Goal: Book appointment/travel/reservation

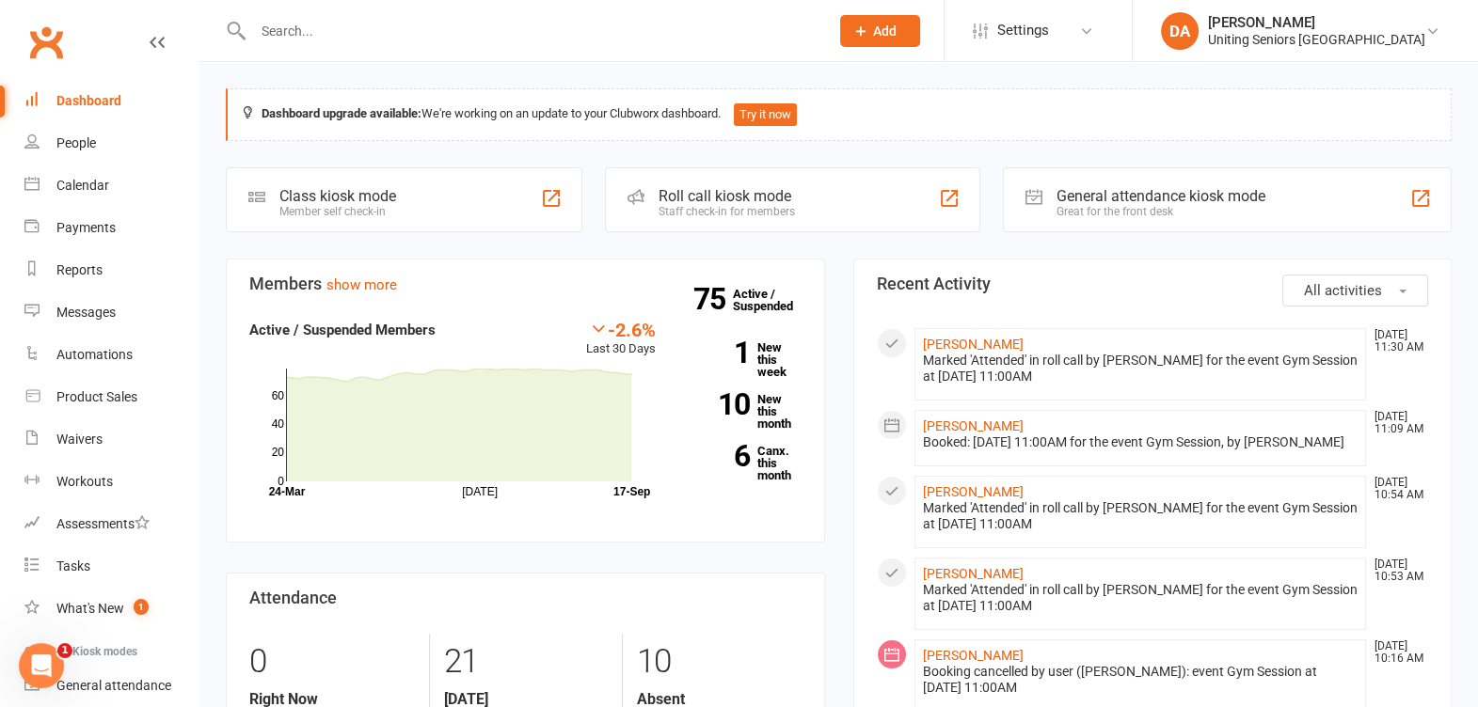
click at [315, 29] on input "text" at bounding box center [531, 31] width 568 height 26
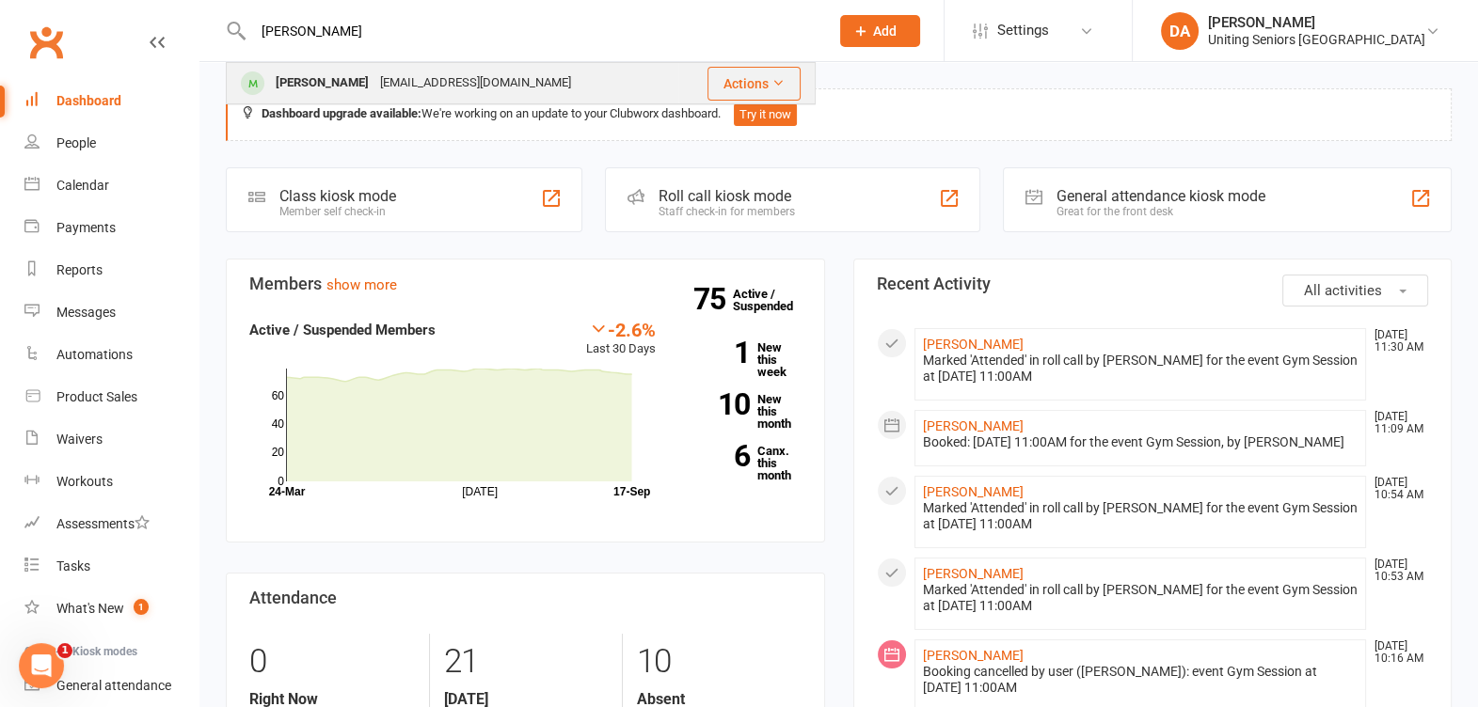
type input "[PERSON_NAME]"
click at [315, 71] on div "[PERSON_NAME]" at bounding box center [322, 83] width 104 height 27
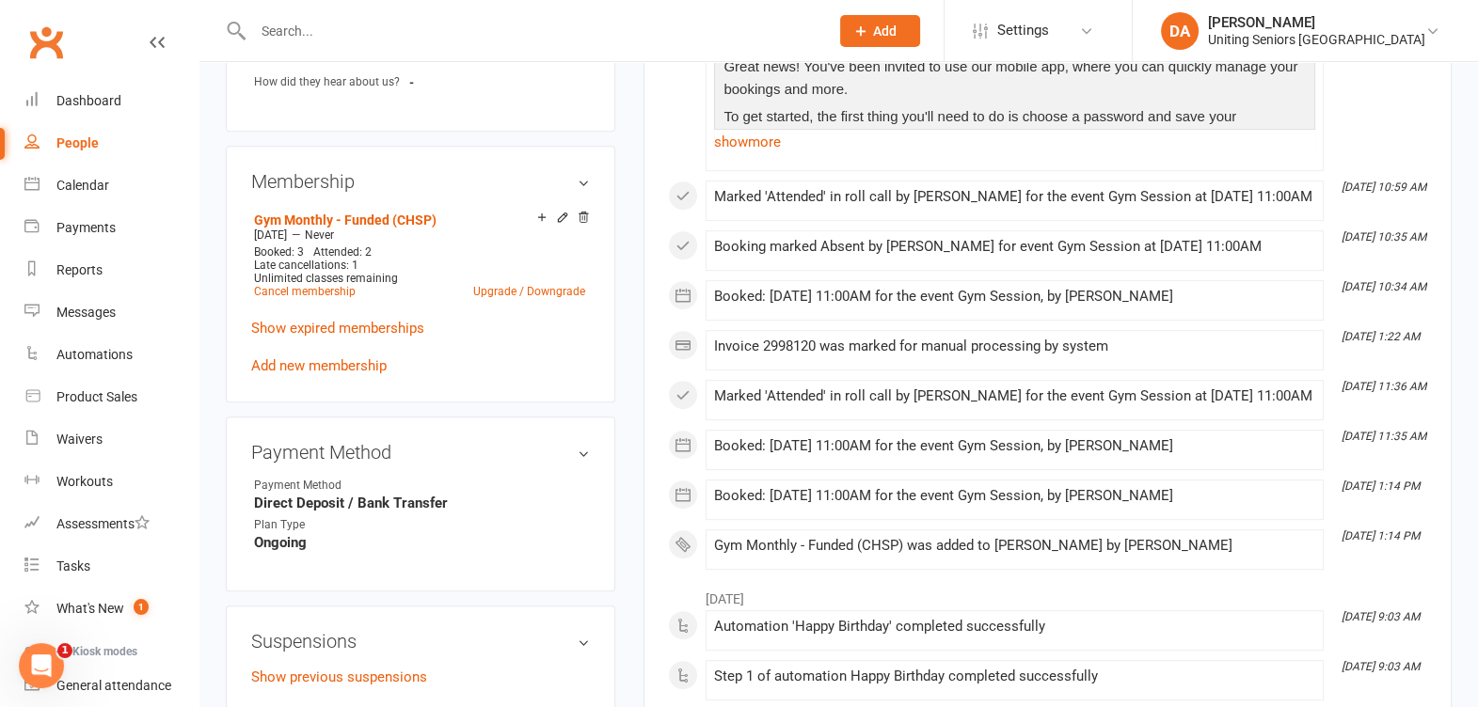
scroll to position [1058, 0]
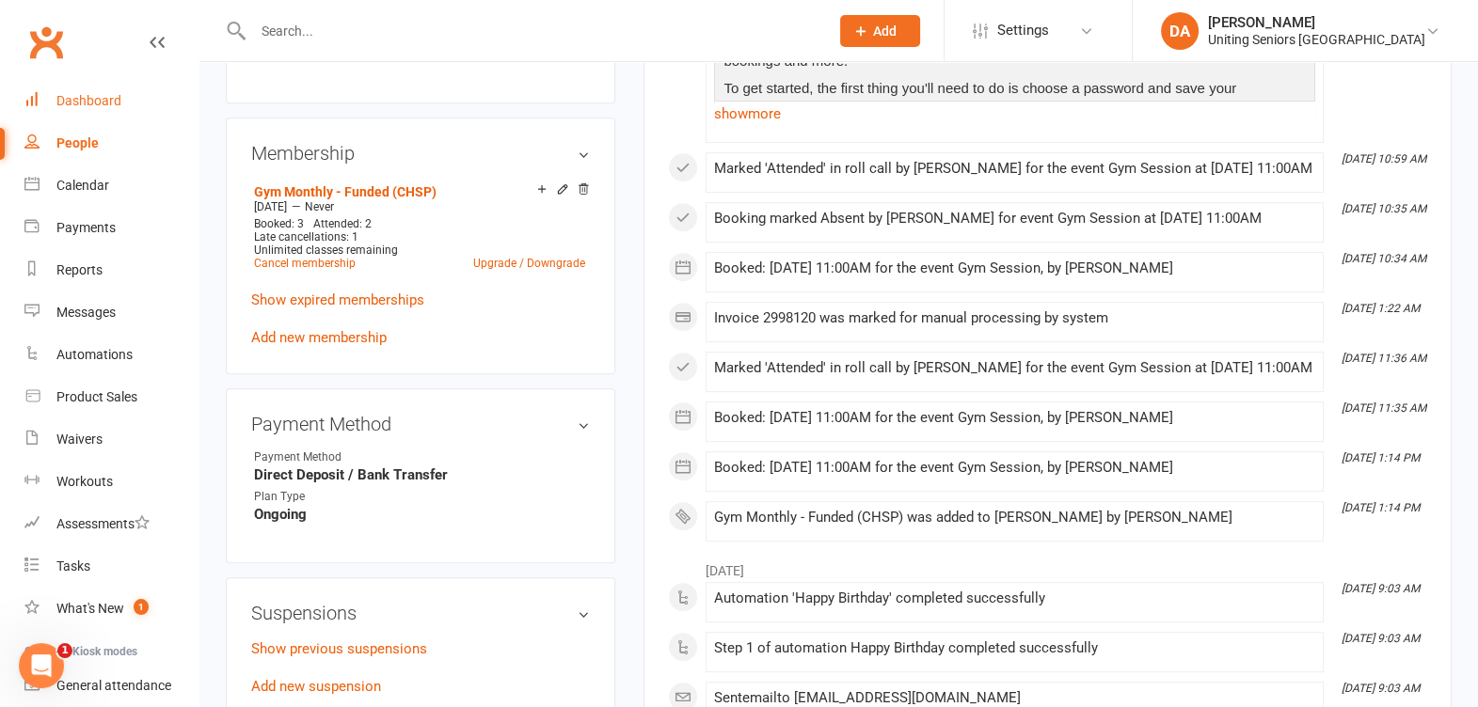
click at [47, 97] on link "Dashboard" at bounding box center [111, 101] width 174 height 42
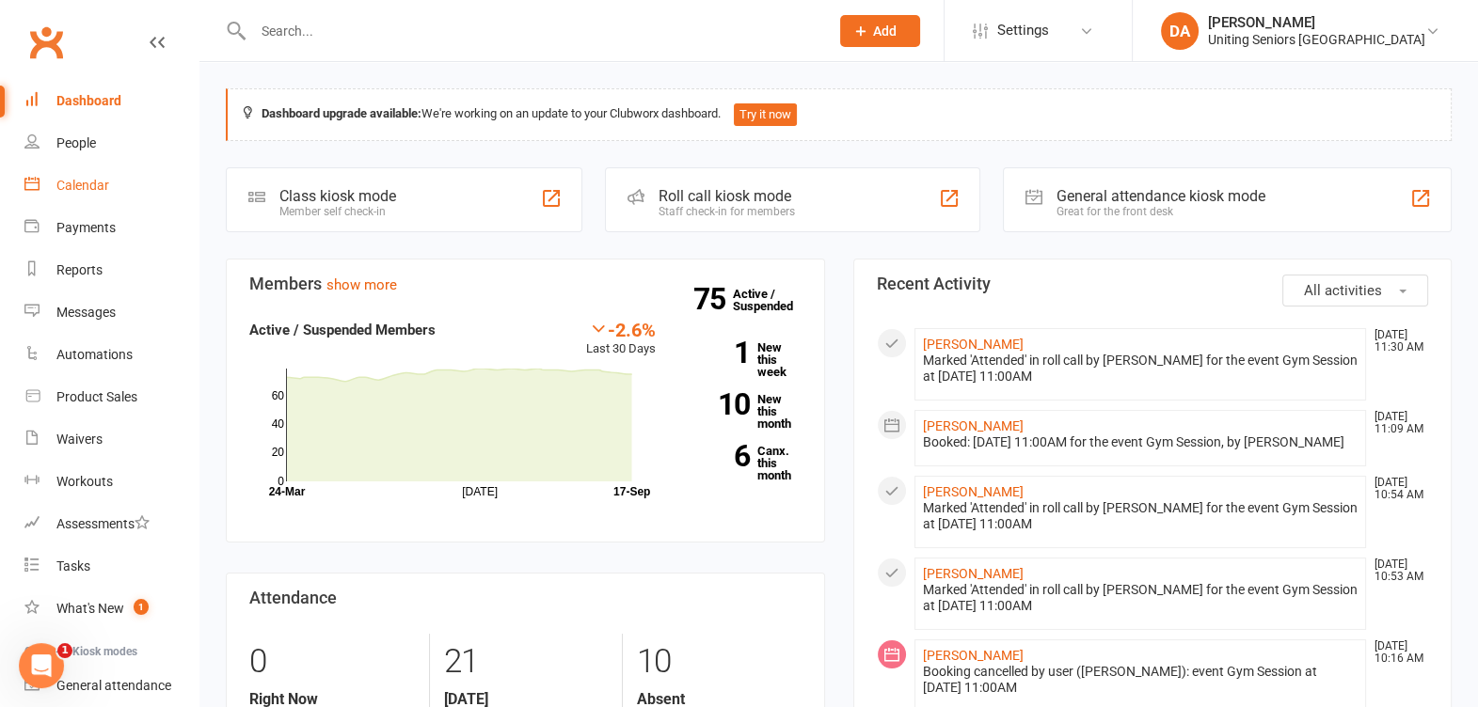
click at [74, 183] on div "Calendar" at bounding box center [82, 185] width 53 height 15
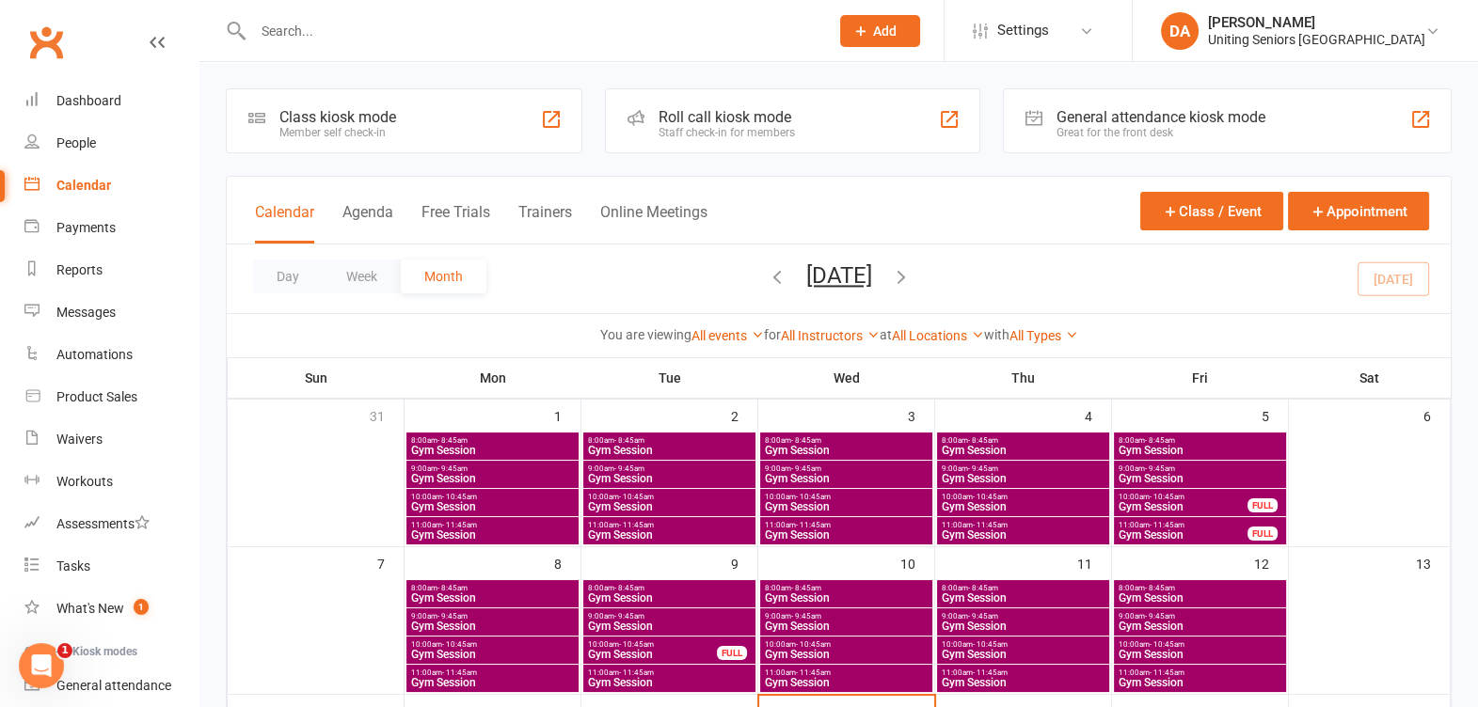
scroll to position [353, 0]
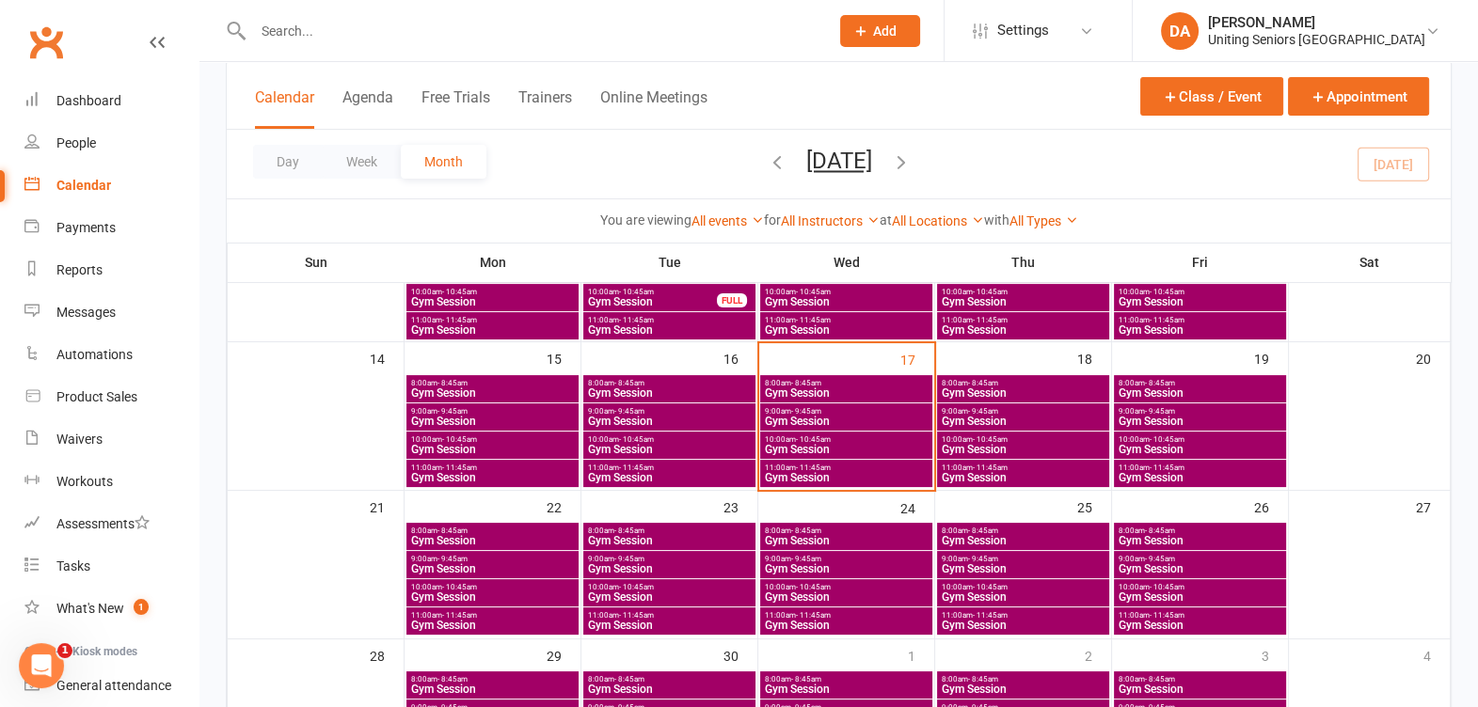
click at [973, 586] on span "- 10:45am" at bounding box center [990, 587] width 35 height 8
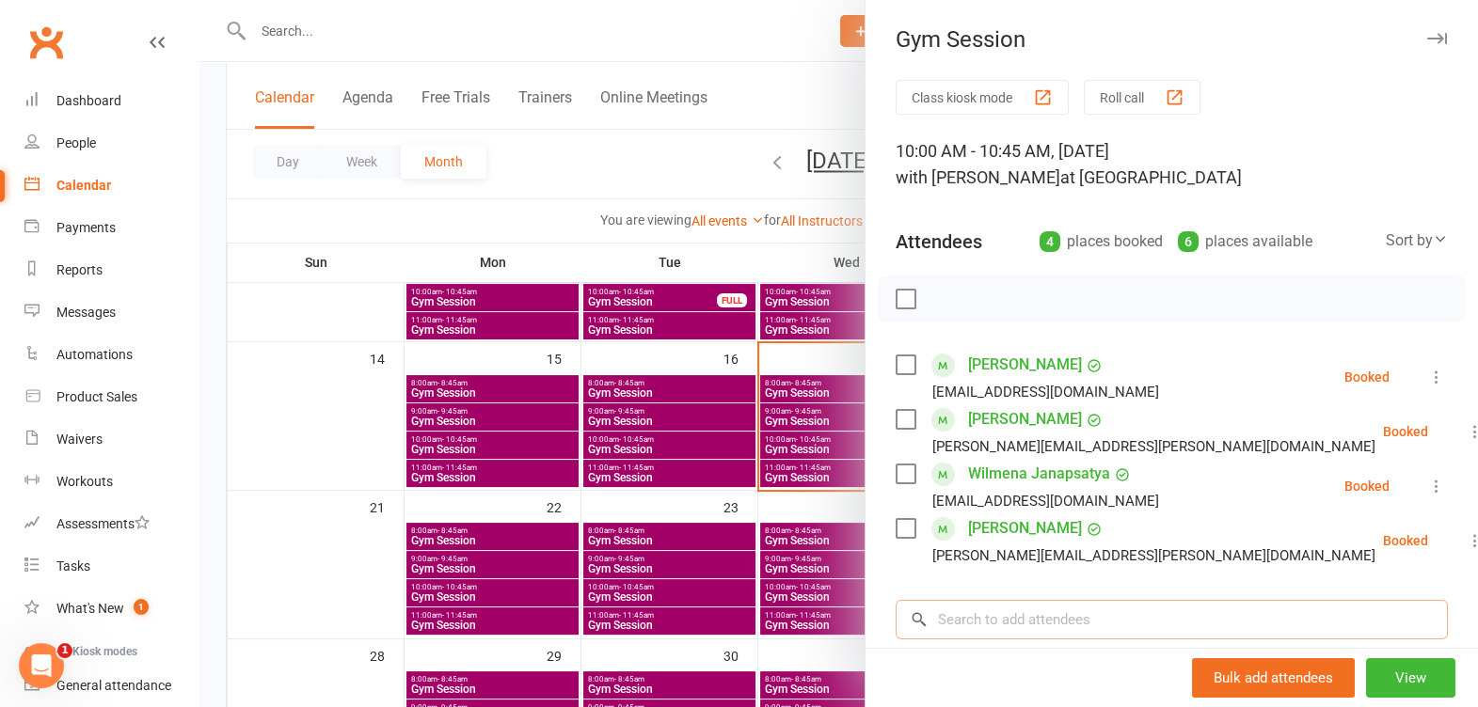
click at [1016, 626] on input "search" at bounding box center [1172, 620] width 552 height 40
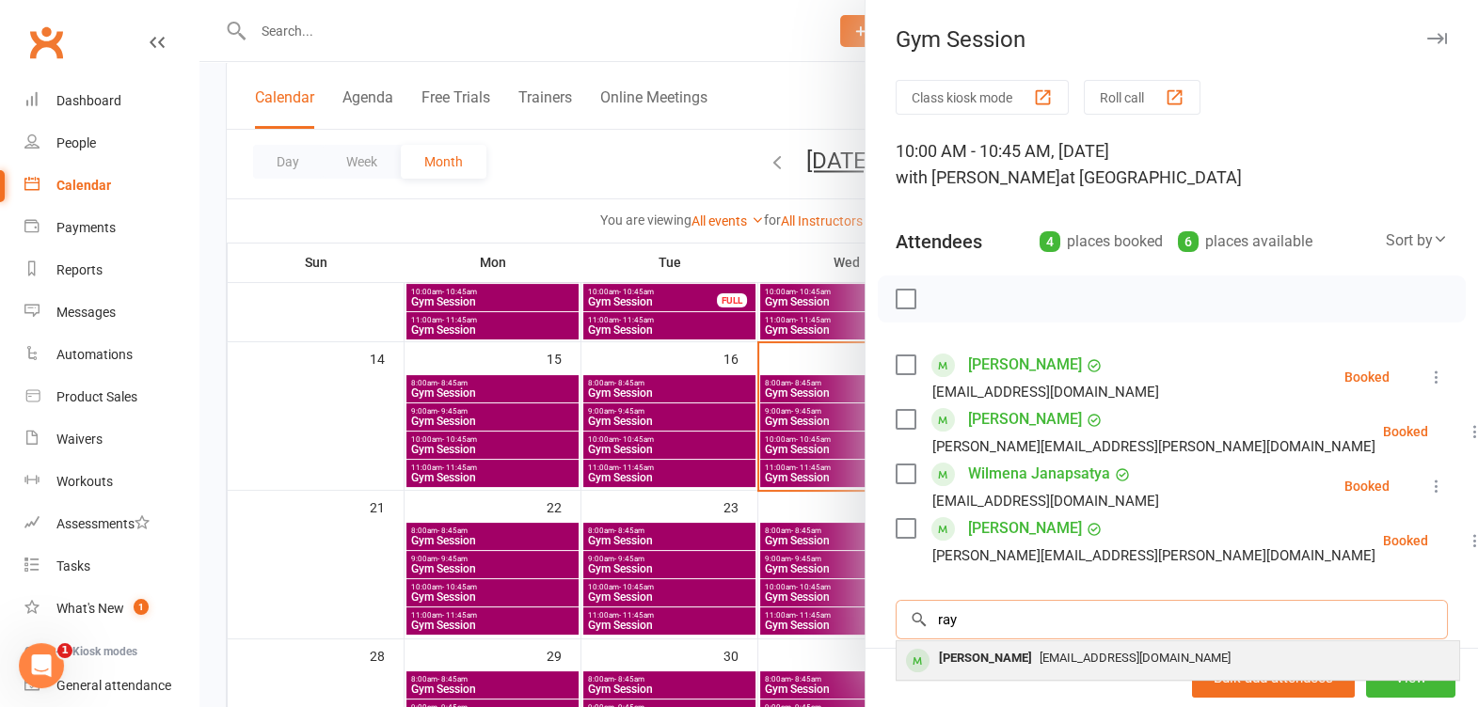
type input "ray"
click at [964, 665] on div "[PERSON_NAME]" at bounding box center [985, 658] width 108 height 27
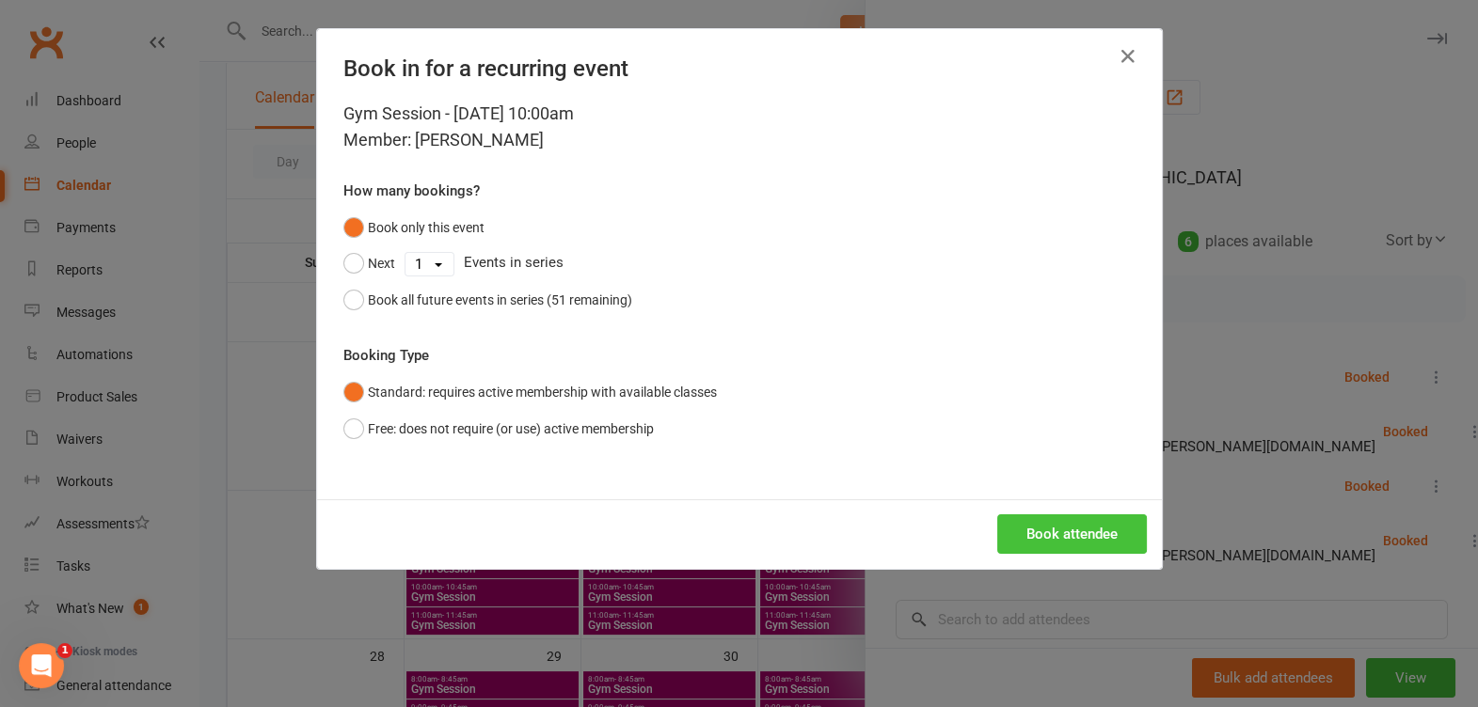
click at [1041, 532] on button "Book attendee" at bounding box center [1072, 535] width 150 height 40
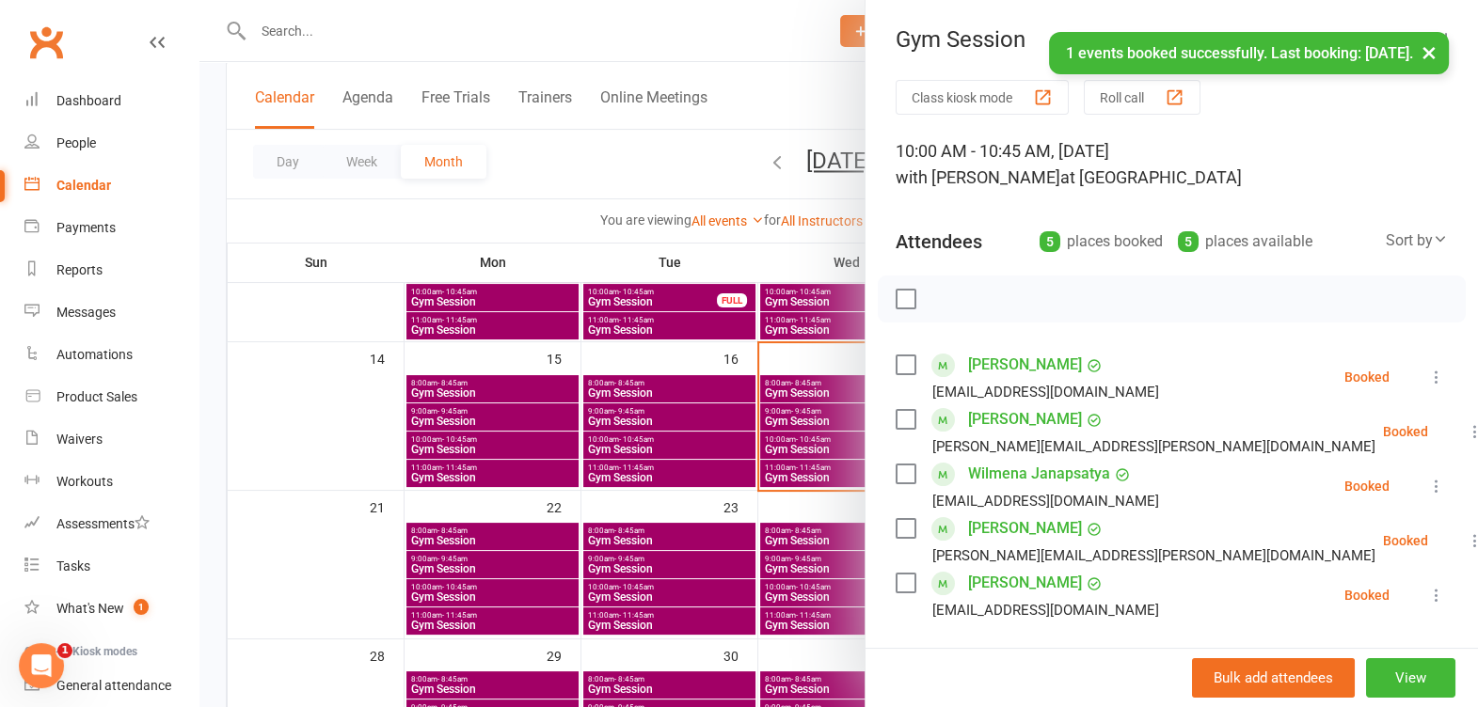
click at [1420, 47] on button "×" at bounding box center [1429, 52] width 34 height 40
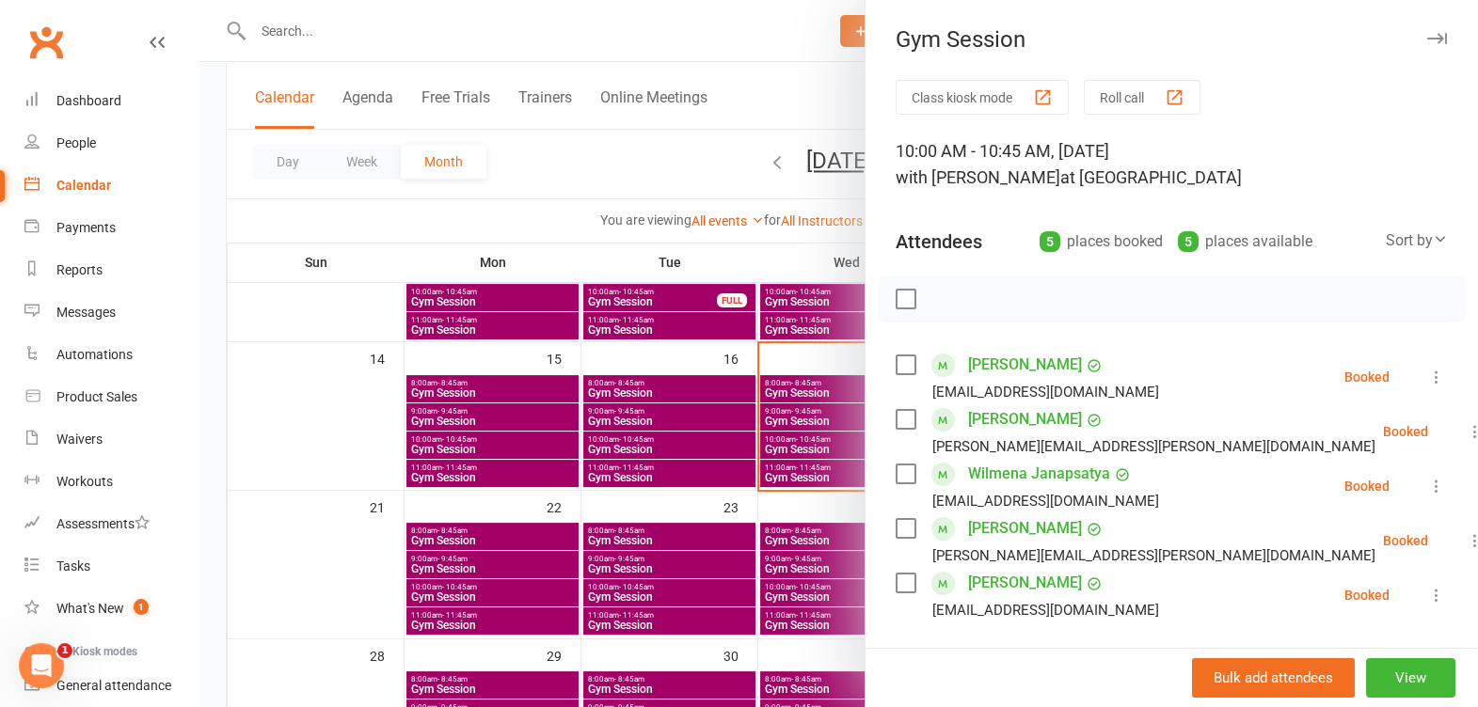
click at [1427, 39] on icon "button" at bounding box center [1437, 38] width 20 height 11
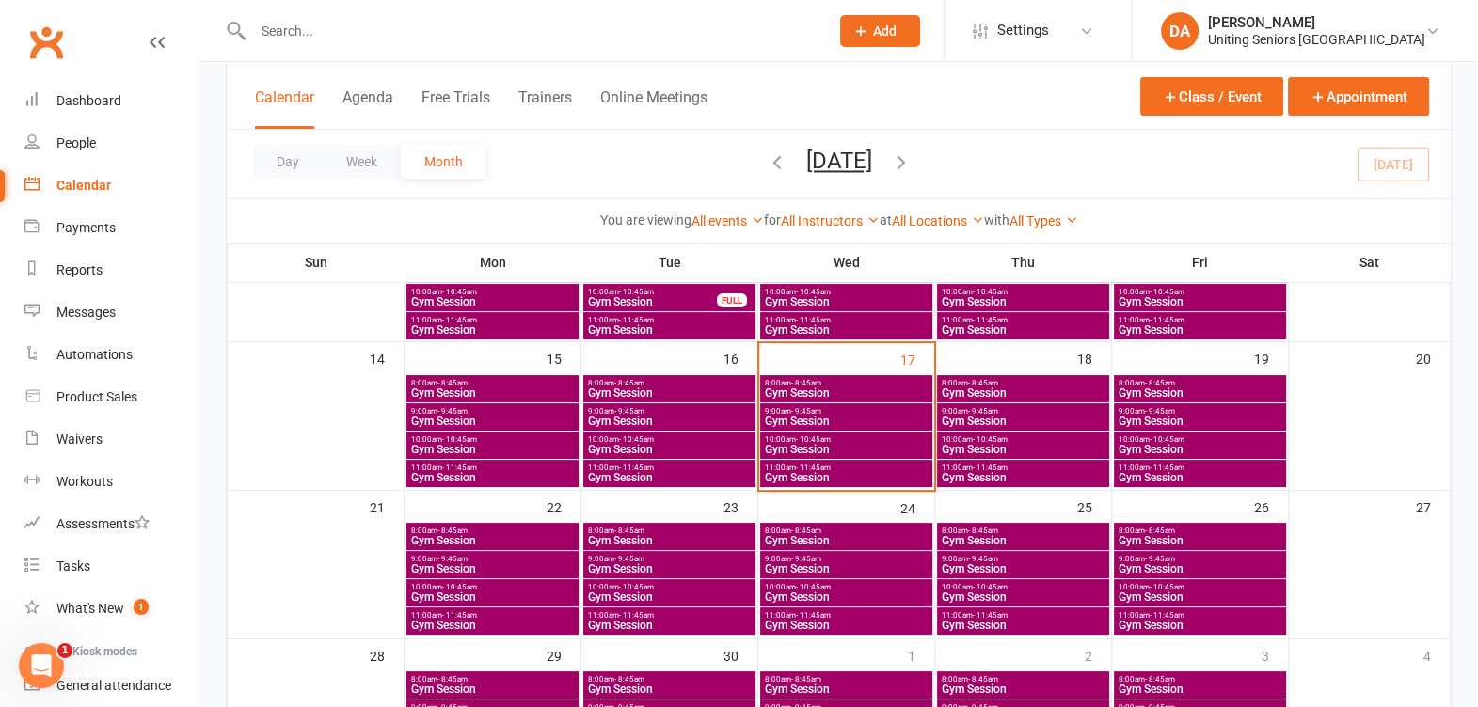
click at [1150, 585] on span "- 10:45am" at bounding box center [1167, 587] width 35 height 8
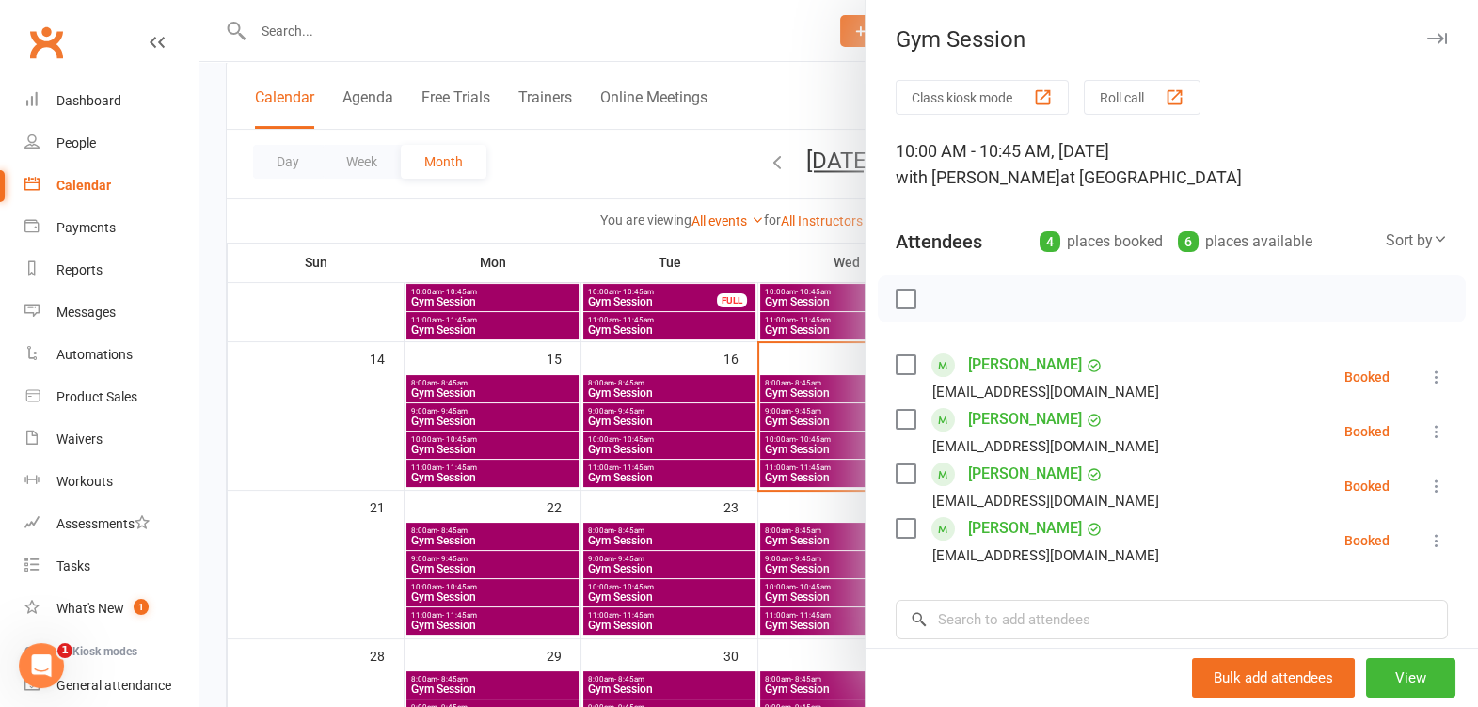
click at [1427, 539] on icon at bounding box center [1436, 540] width 19 height 19
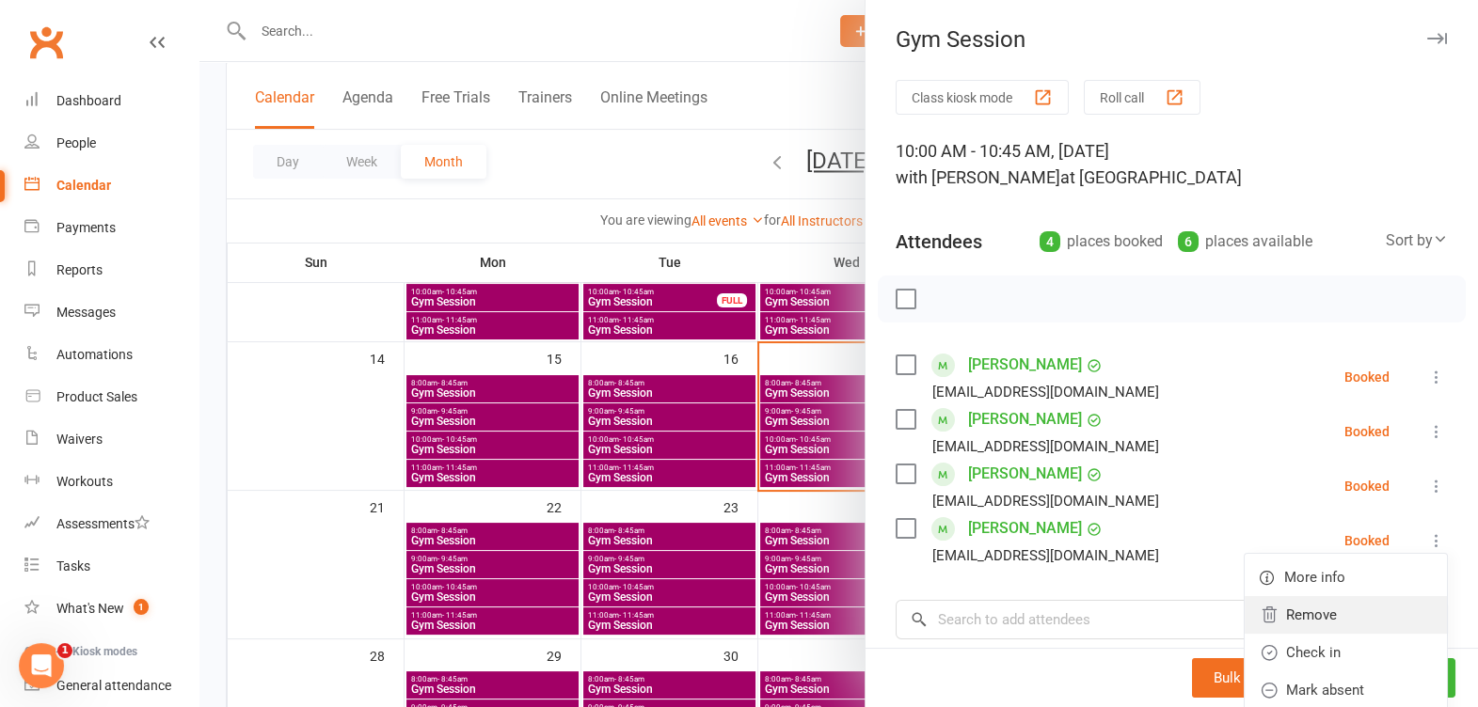
click at [1350, 620] on link "Remove" at bounding box center [1346, 615] width 202 height 38
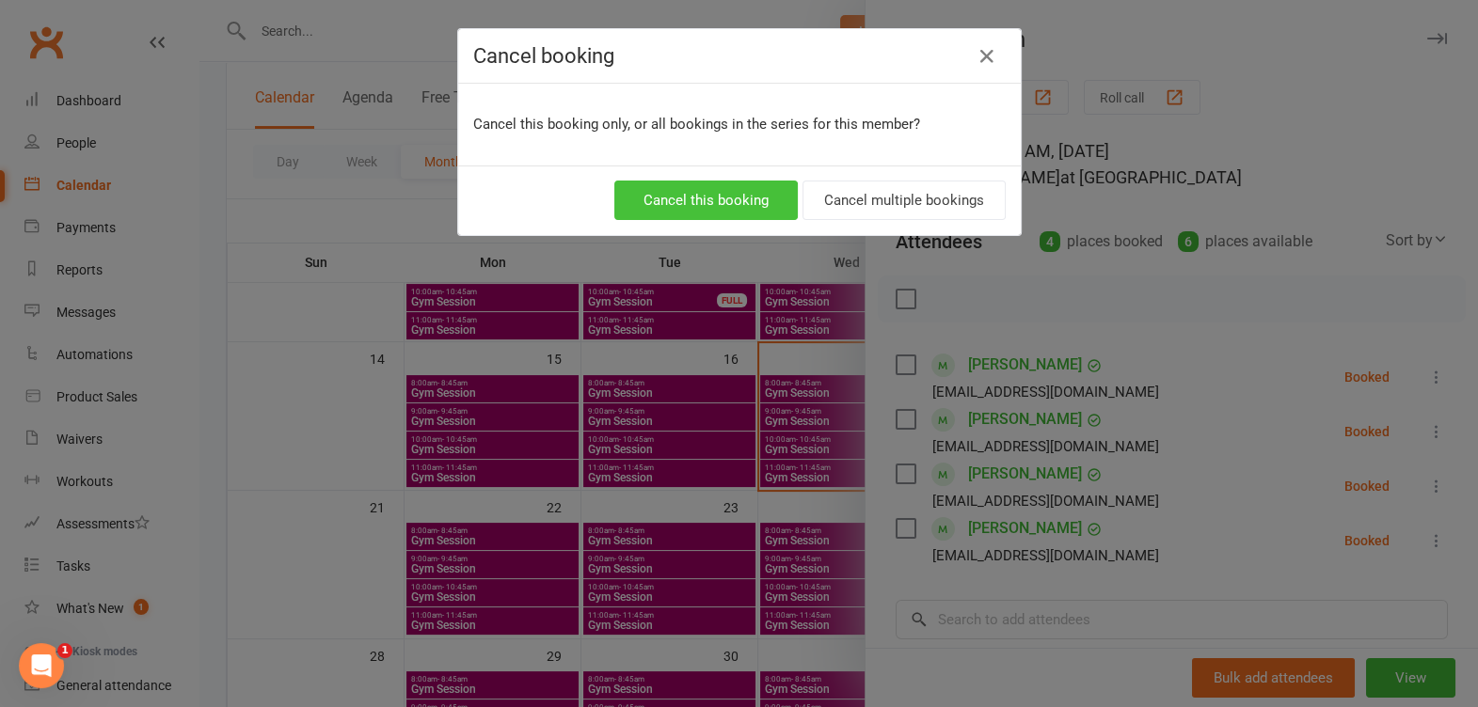
click at [754, 198] on button "Cancel this booking" at bounding box center [705, 201] width 183 height 40
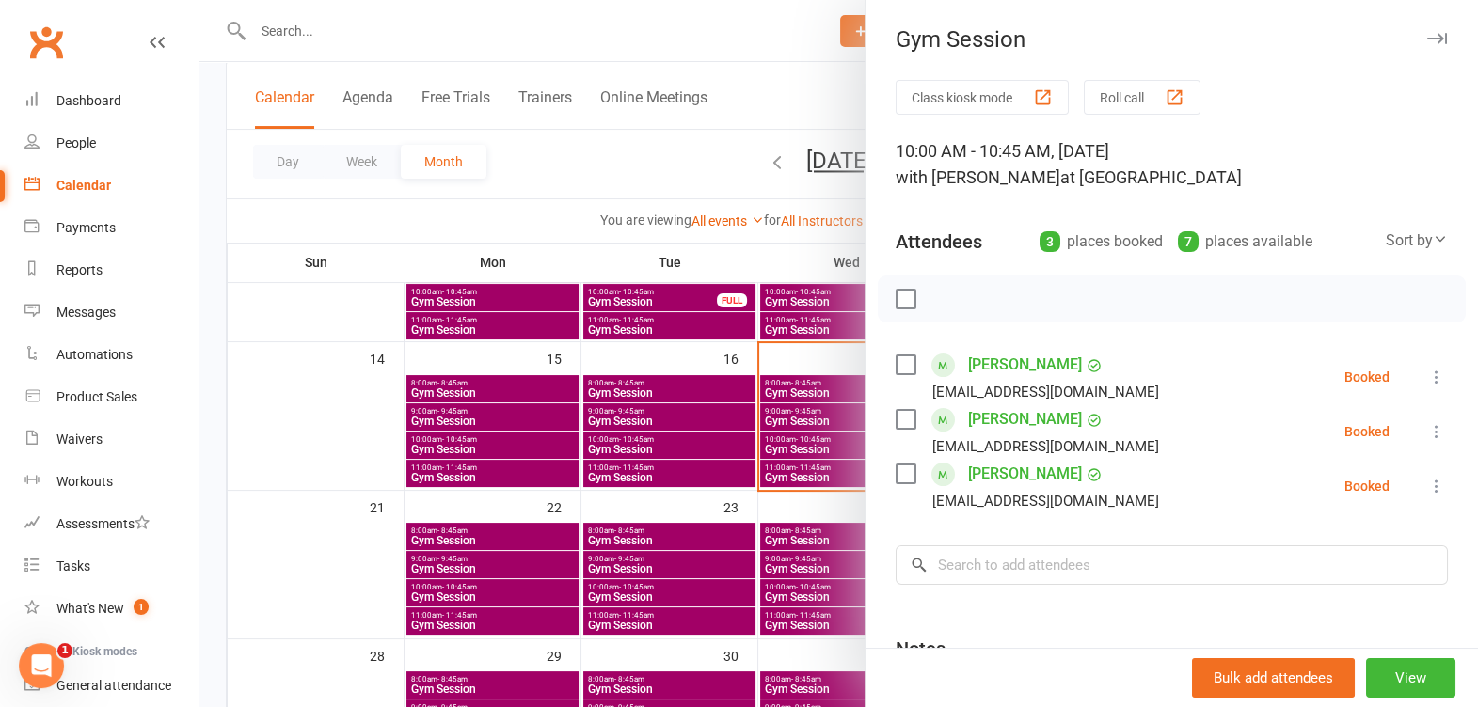
click at [1425, 35] on button "button" at bounding box center [1436, 38] width 23 height 23
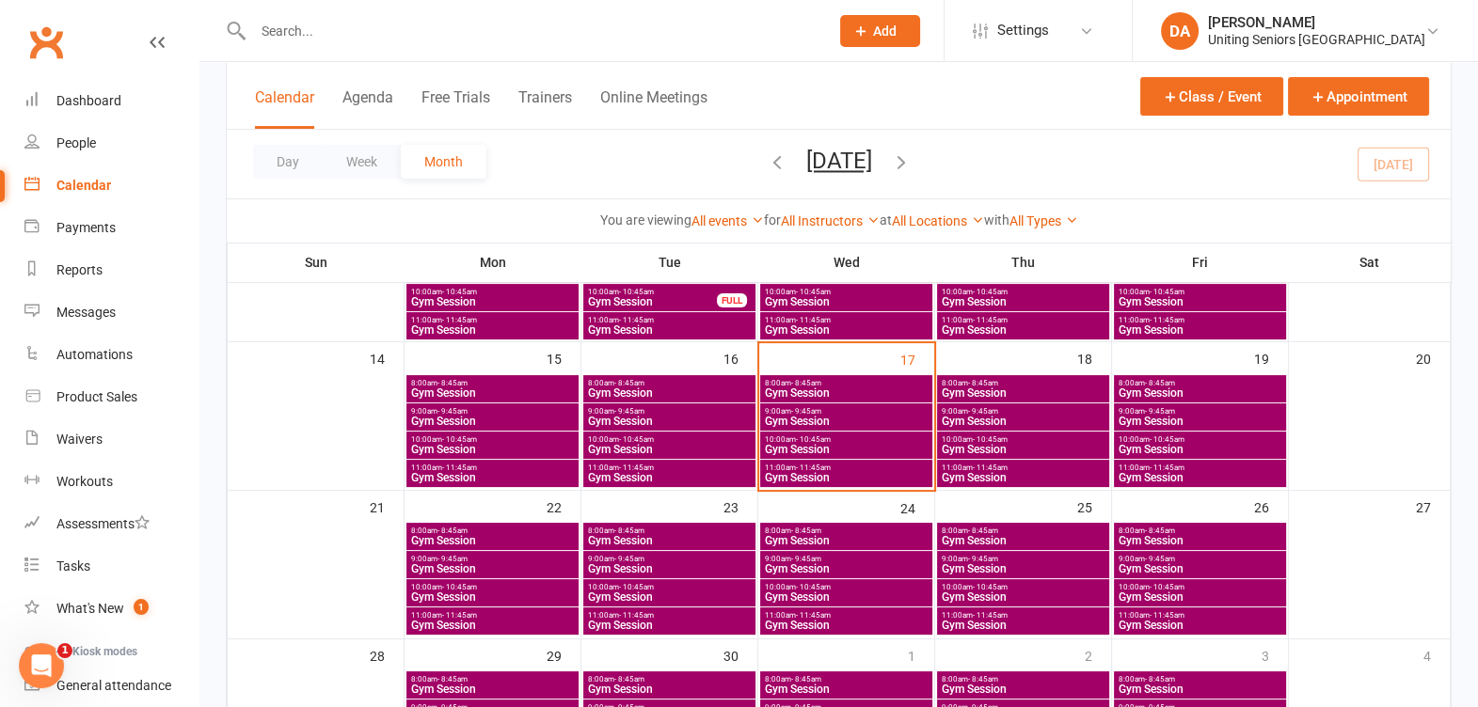
click at [546, 583] on span "10:00am - 10:45am" at bounding box center [492, 587] width 165 height 8
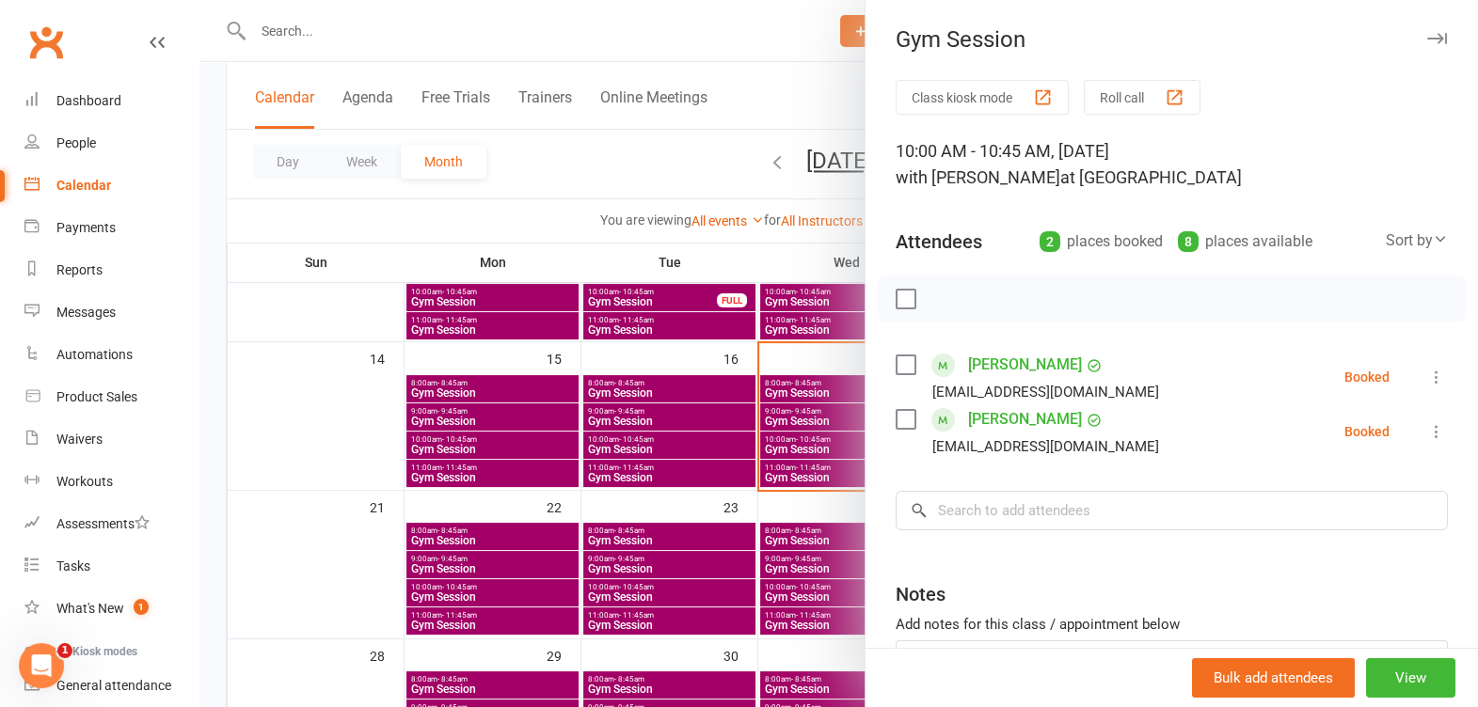
click at [1427, 37] on icon "button" at bounding box center [1437, 38] width 20 height 11
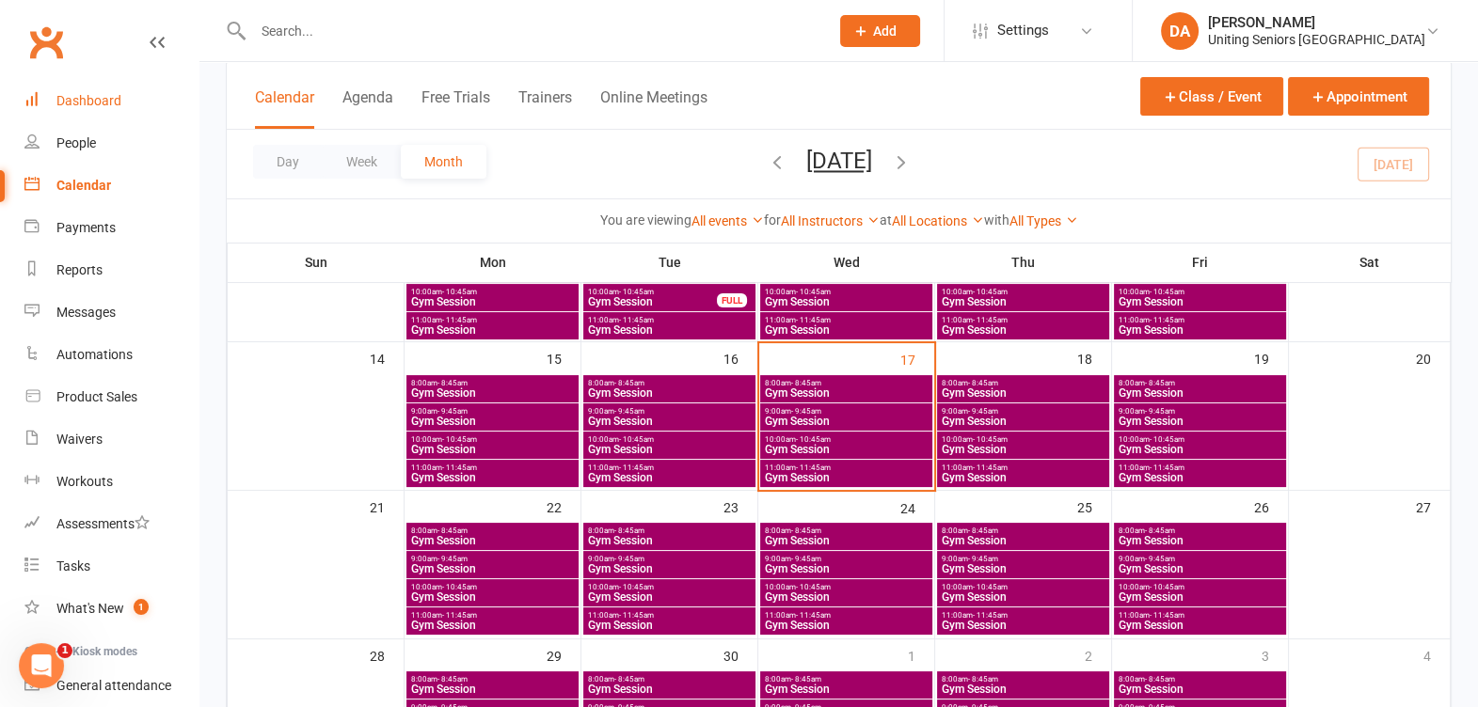
click at [110, 102] on div "Dashboard" at bounding box center [88, 100] width 65 height 15
